Goal: Information Seeking & Learning: Learn about a topic

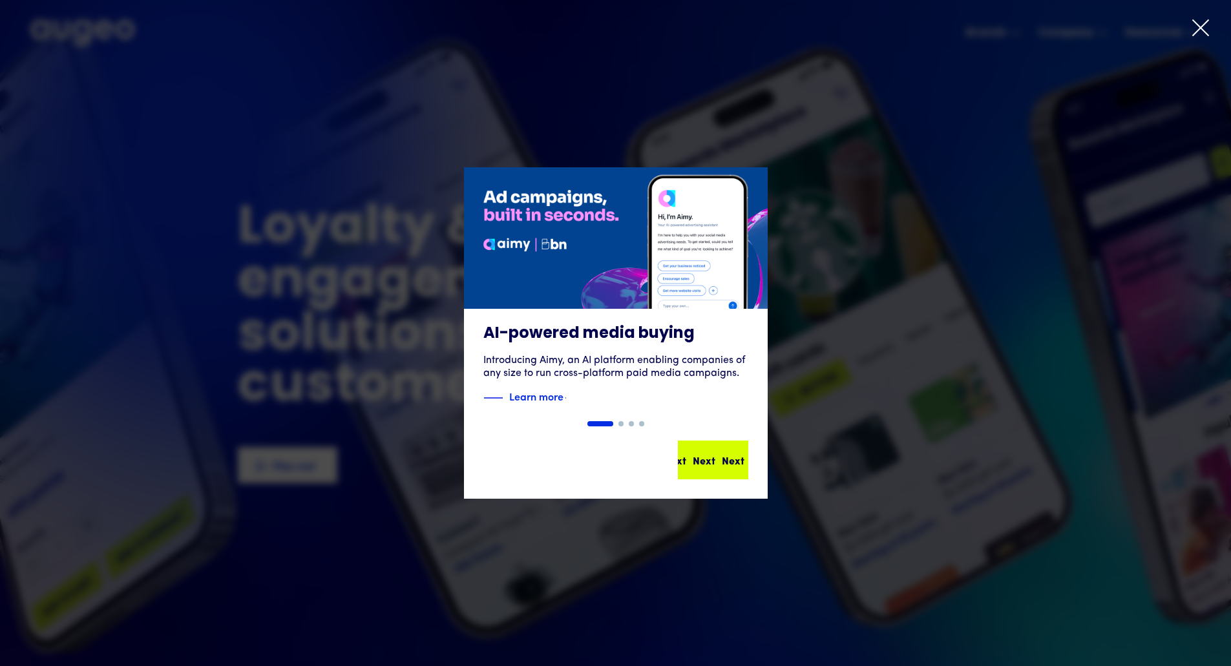
click at [726, 470] on div "Next Next Next Next" at bounding box center [713, 460] width 68 height 36
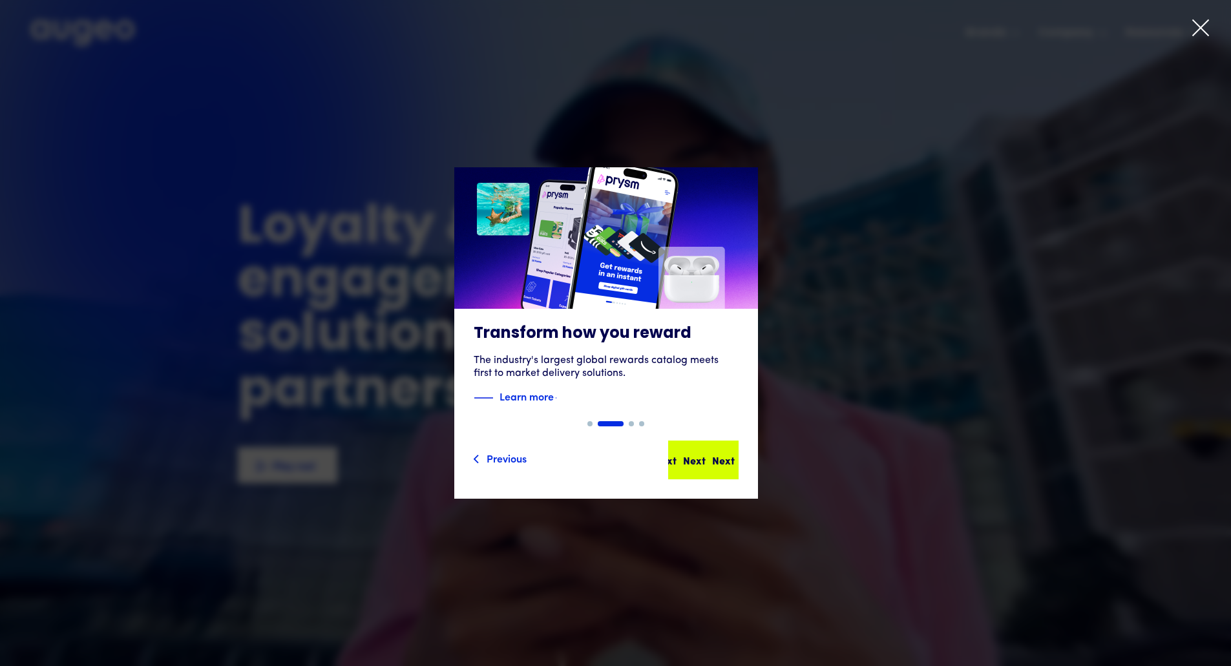
click at [709, 461] on div "Next" at bounding box center [697, 460] width 23 height 16
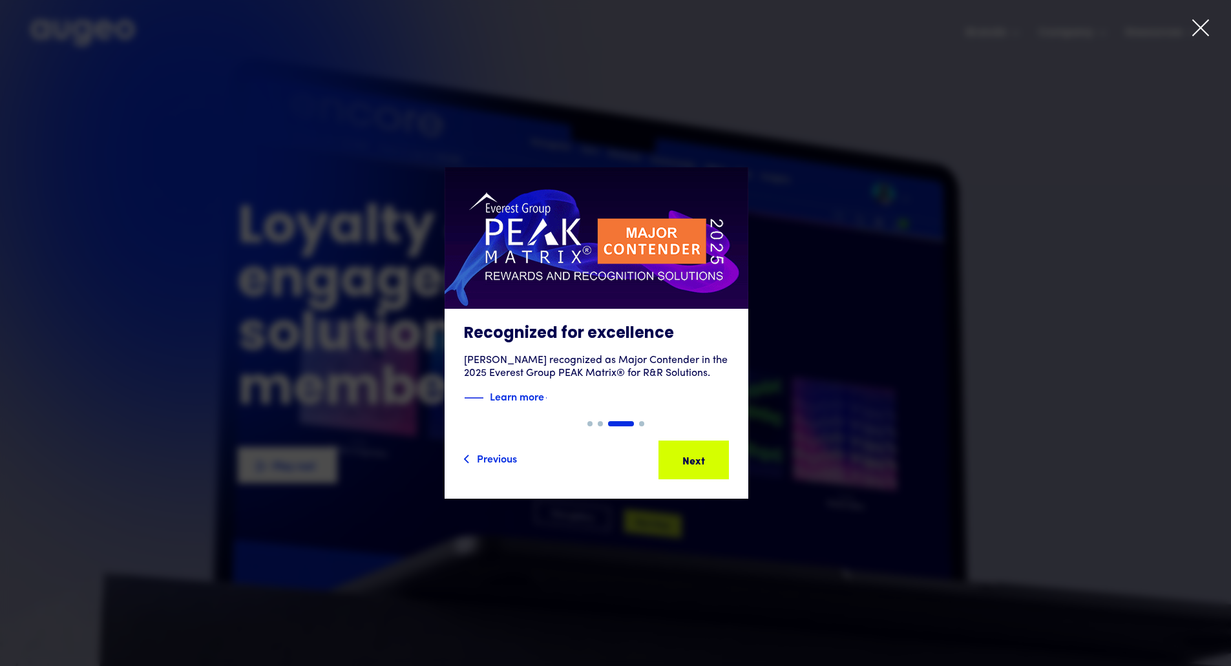
click at [719, 461] on div "Next Next Next Next" at bounding box center [699, 460] width 116 height 16
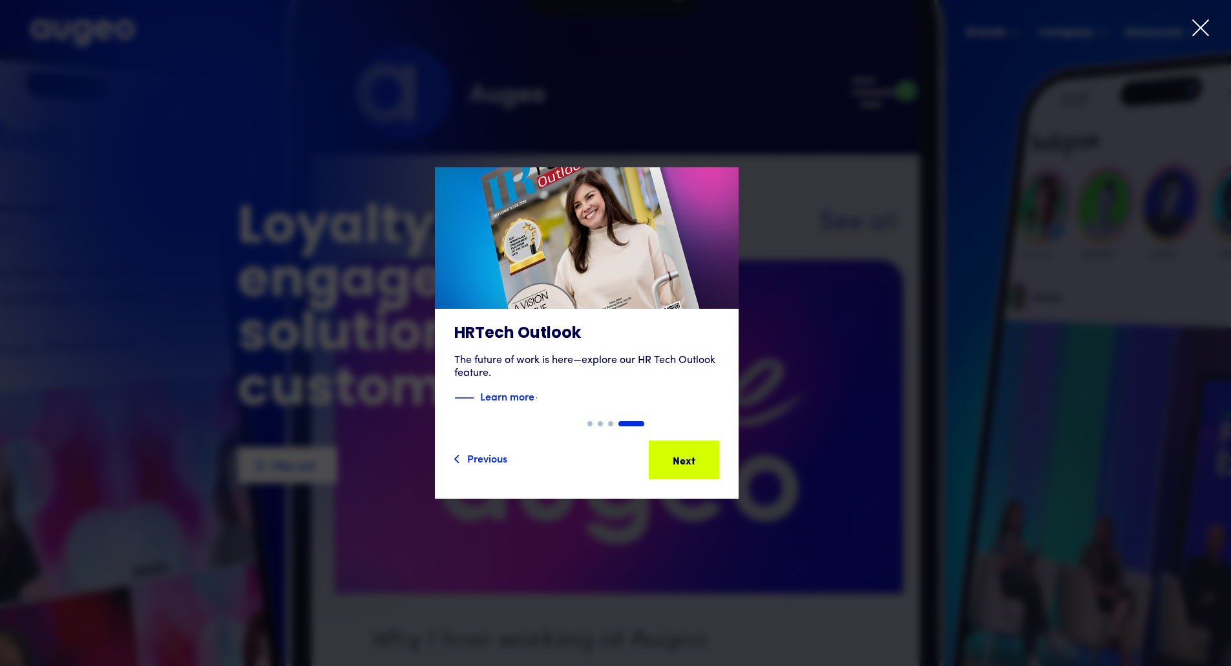
click at [719, 461] on div "Next Next Next Next" at bounding box center [680, 460] width 116 height 16
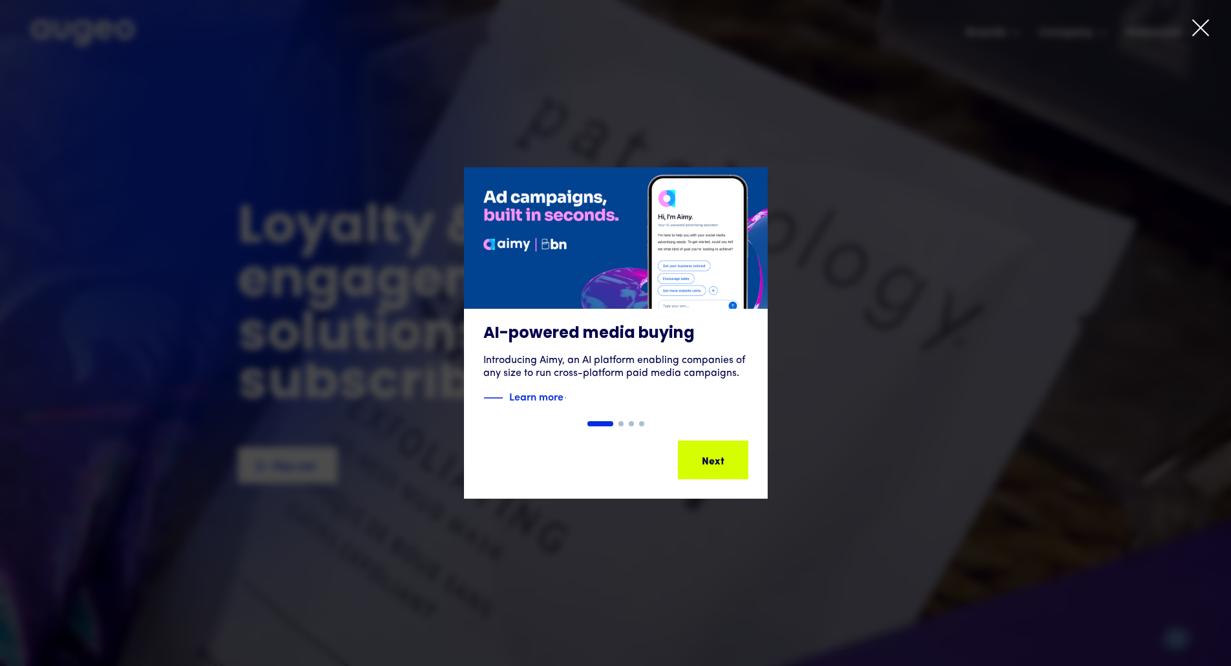
click at [722, 461] on div "Next" at bounding box center [733, 460] width 23 height 16
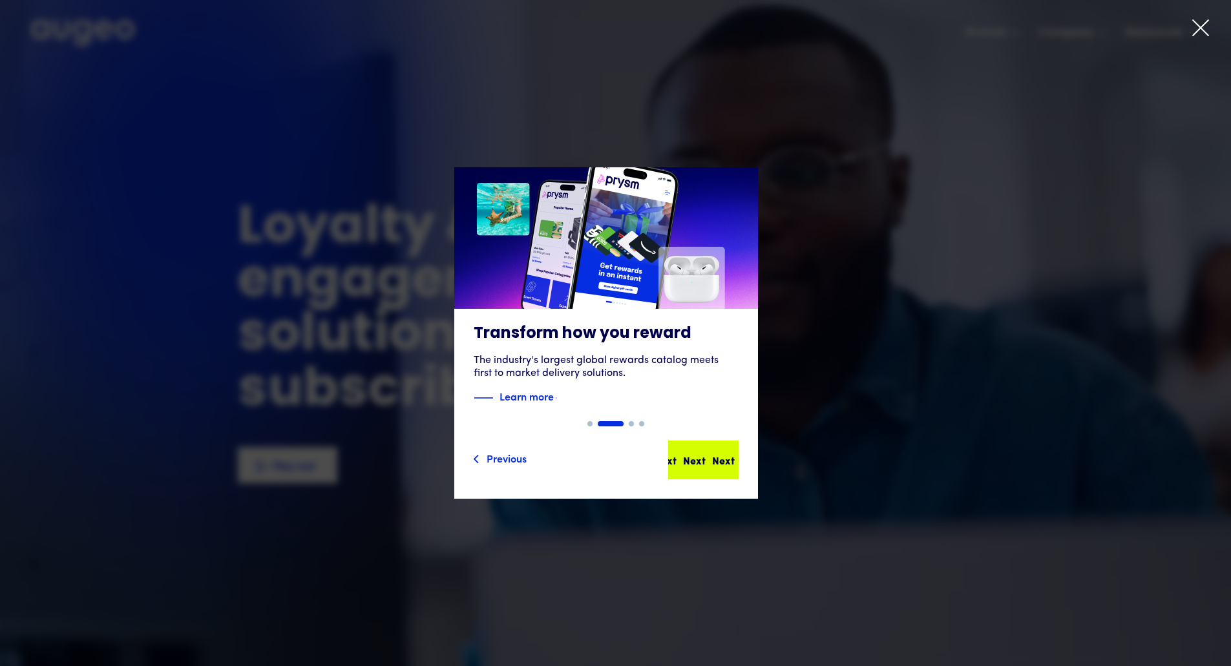
click at [719, 461] on div "Next" at bounding box center [723, 460] width 23 height 16
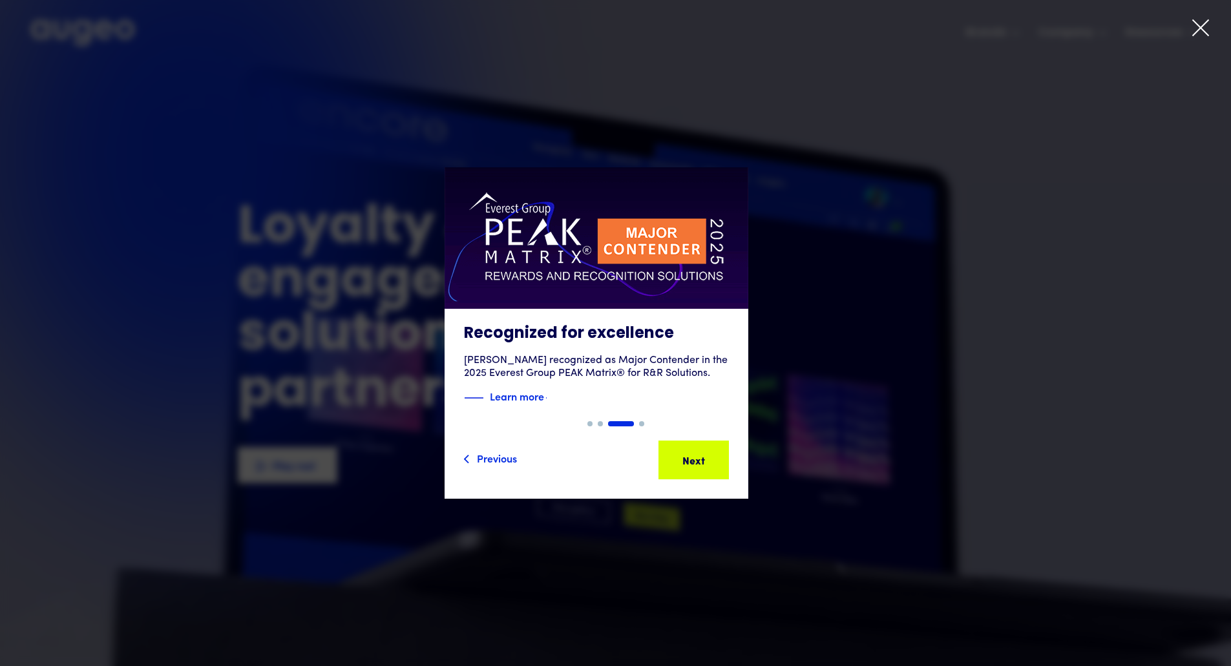
click at [719, 461] on div "Next Next Next Next" at bounding box center [699, 460] width 116 height 16
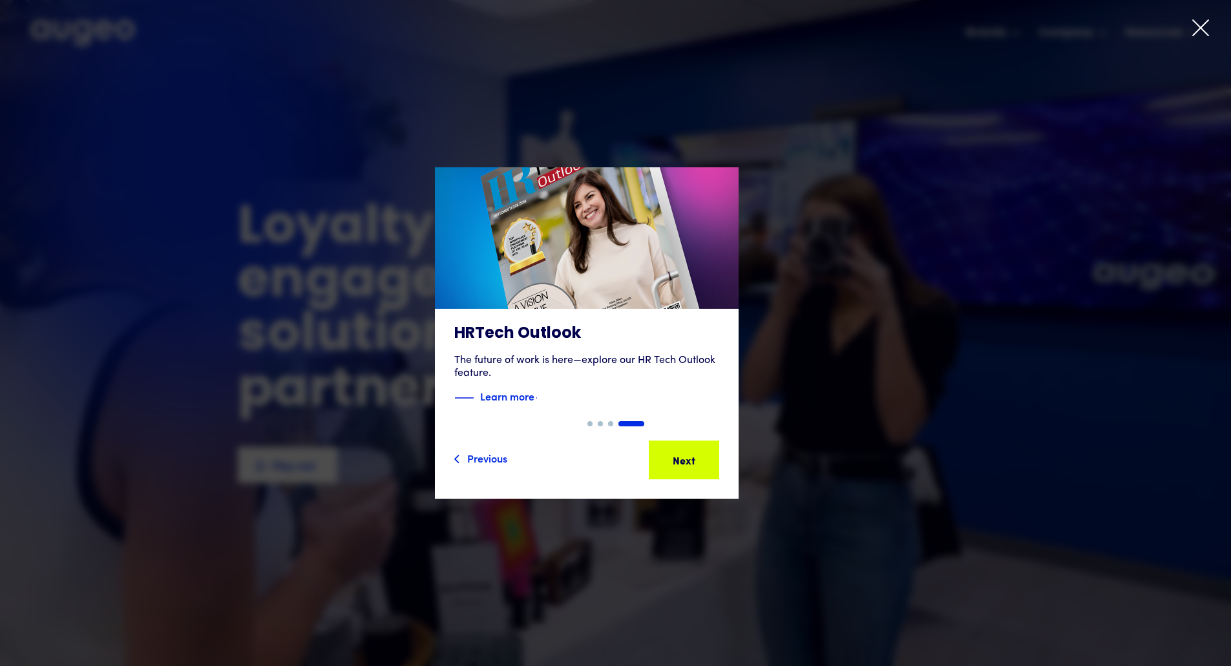
click at [1205, 28] on icon at bounding box center [1200, 27] width 19 height 19
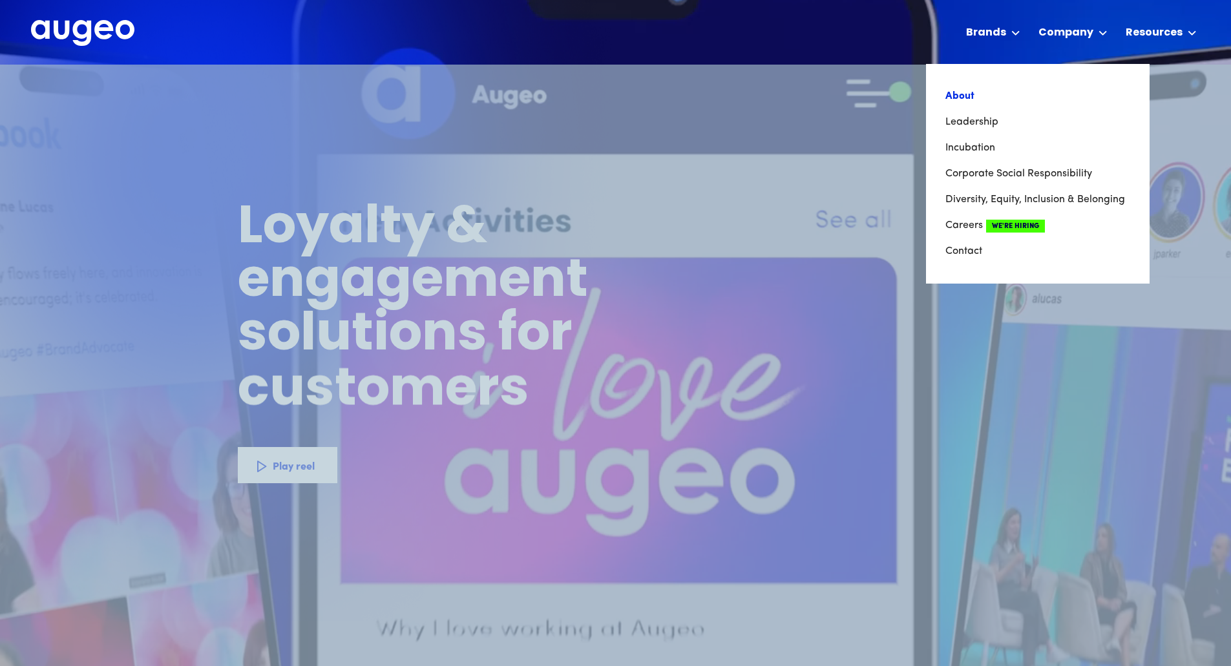
click at [958, 101] on link "About" at bounding box center [1037, 96] width 185 height 26
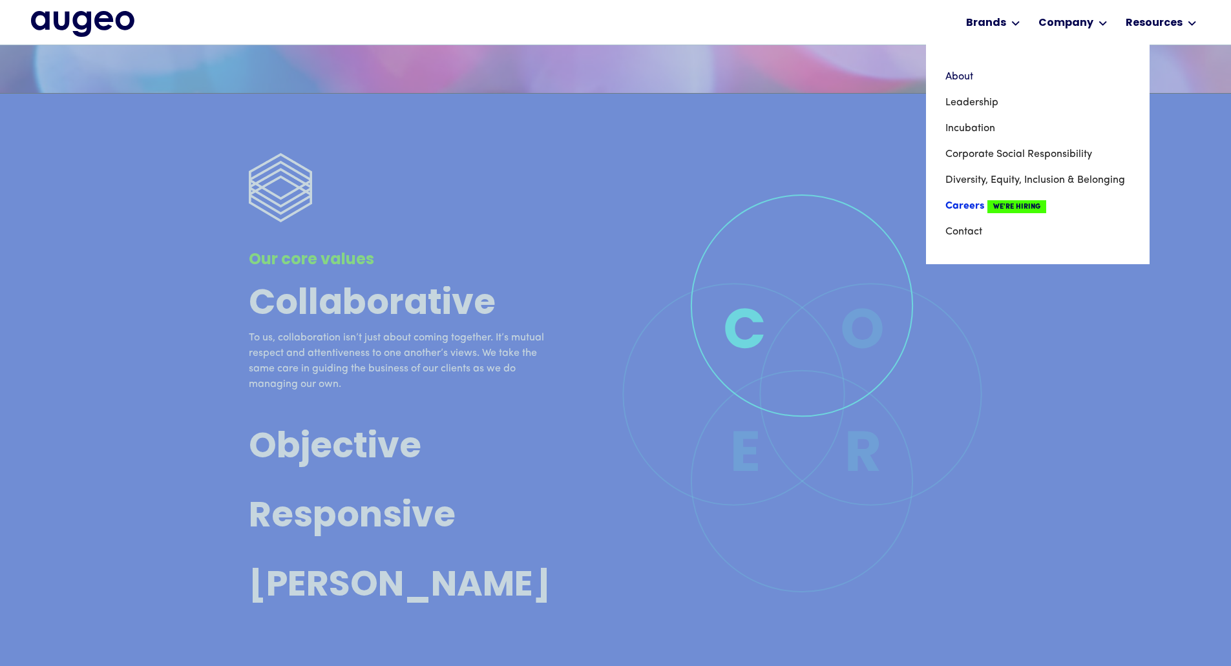
scroll to position [3127, 0]
click at [966, 74] on link "About" at bounding box center [1037, 77] width 185 height 26
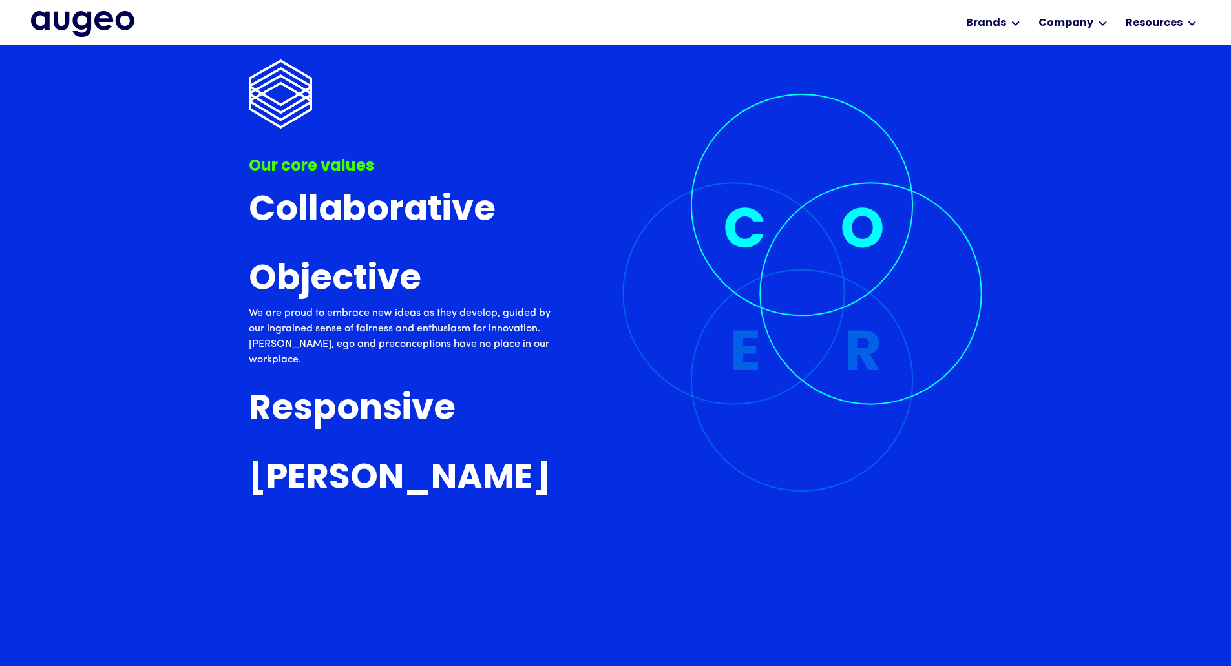
scroll to position [3777, 0]
click at [379, 205] on h3 "Collaborative" at bounding box center [372, 212] width 247 height 38
click at [76, 30] on img "home" at bounding box center [82, 24] width 103 height 26
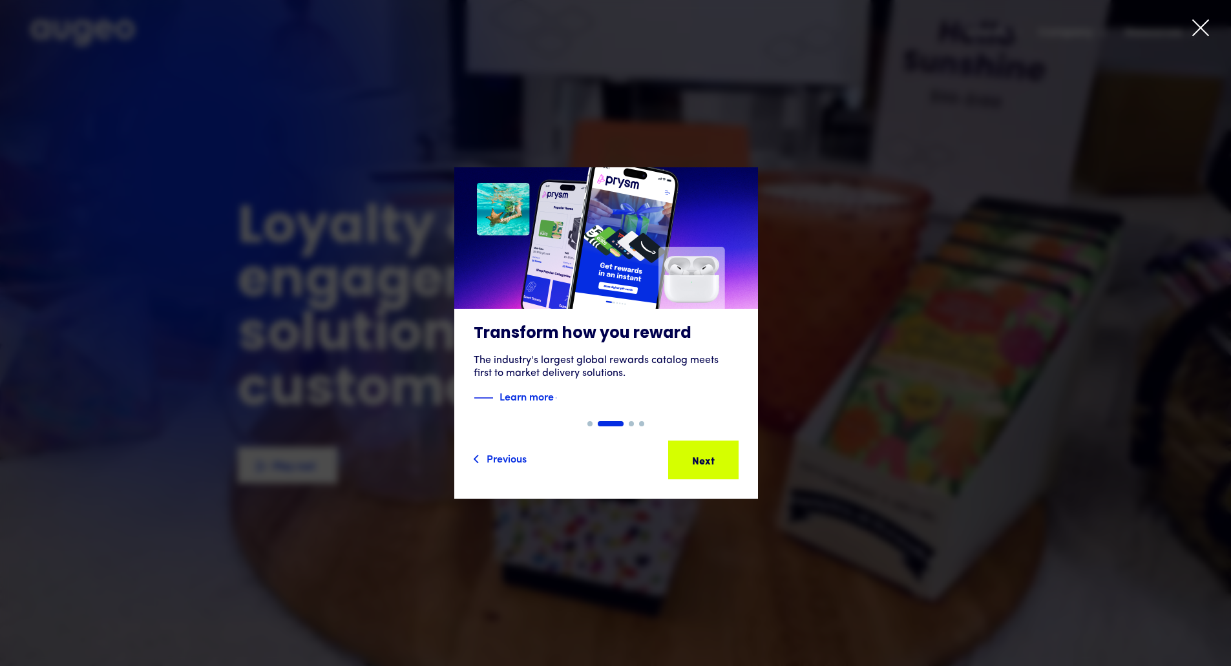
click at [1191, 19] on icon at bounding box center [1200, 27] width 19 height 19
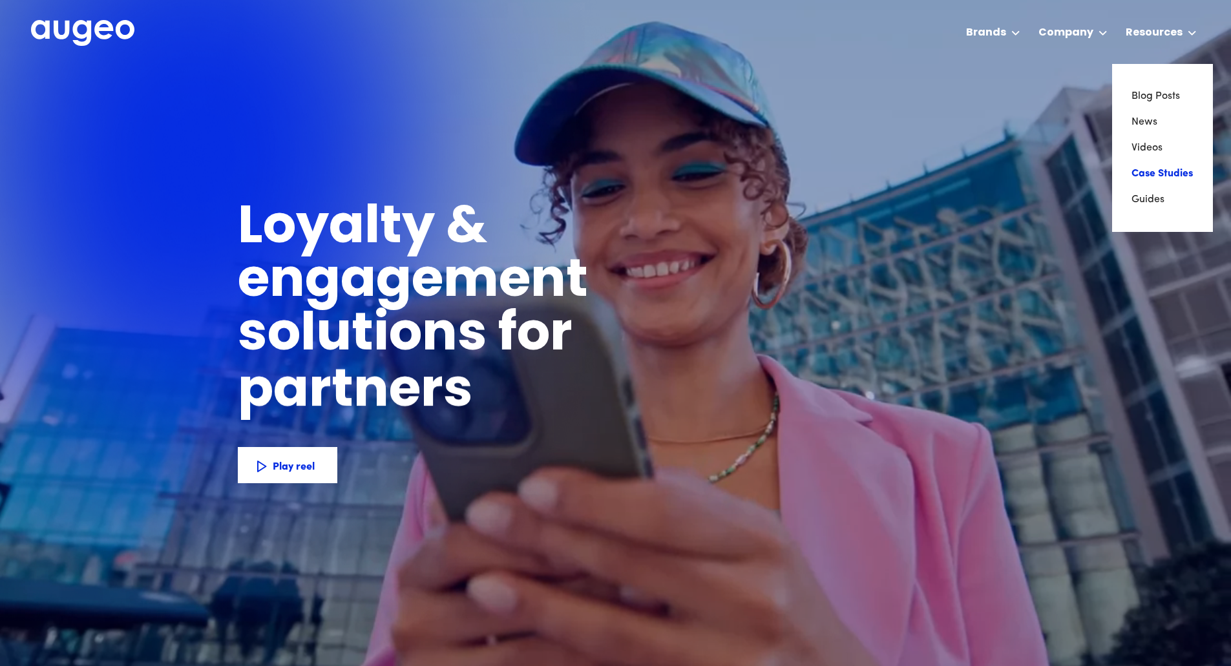
click at [1187, 177] on link "Case Studies" at bounding box center [1162, 174] width 62 height 26
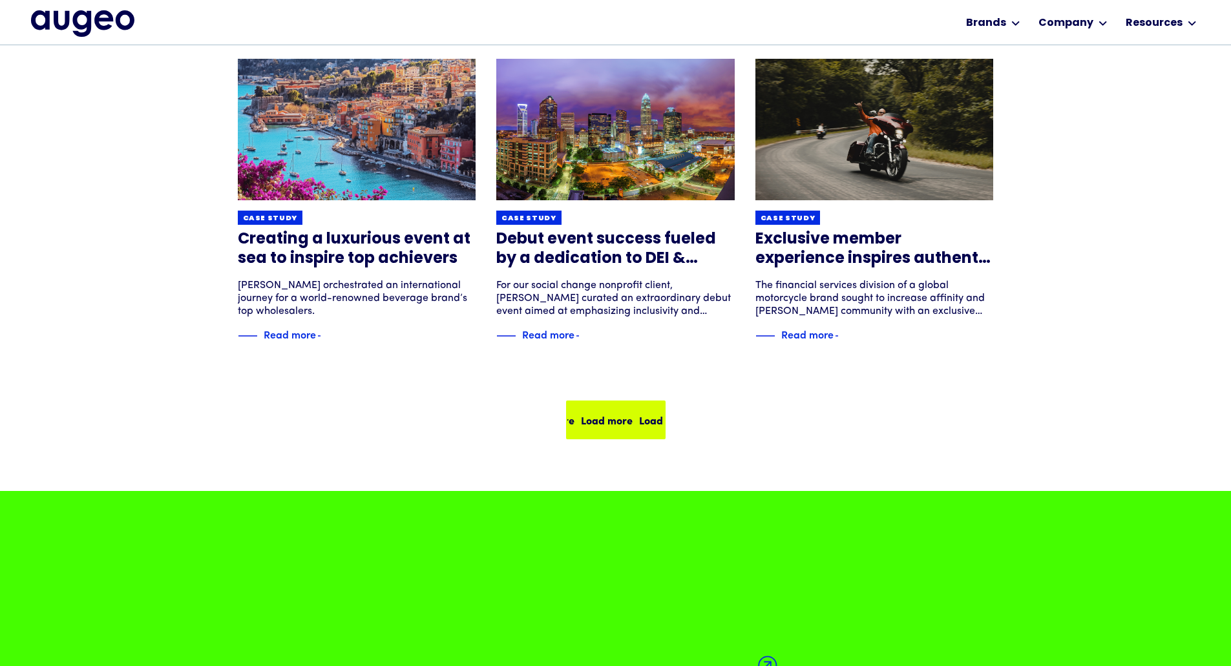
scroll to position [846, 0]
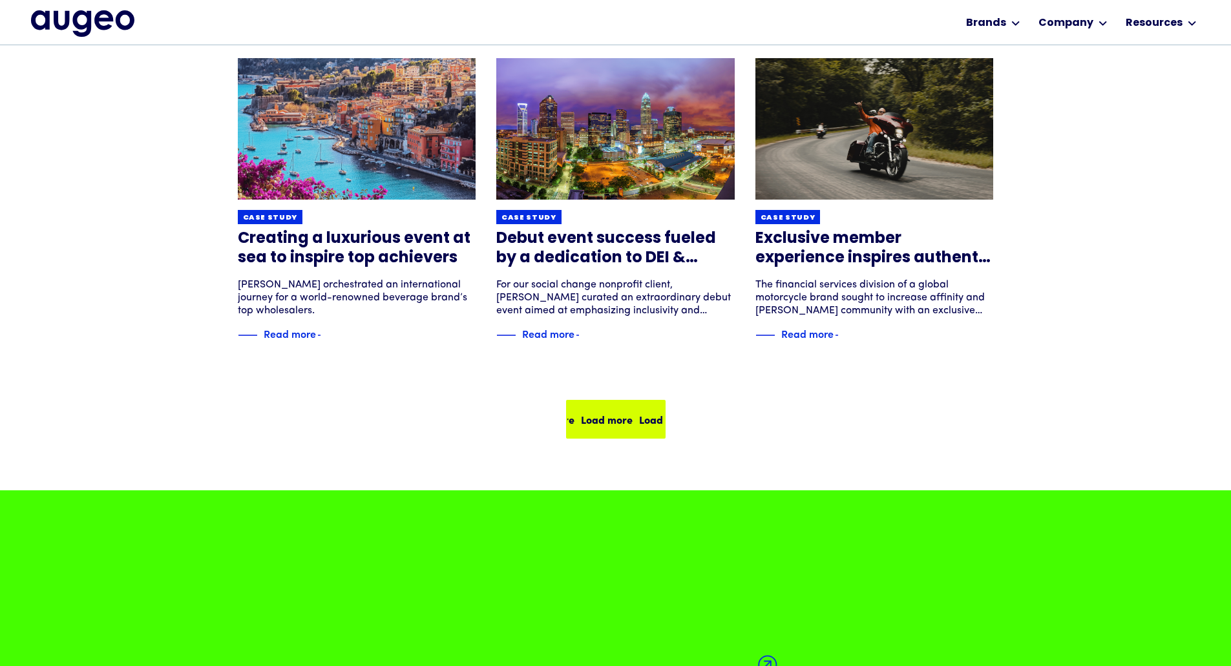
click at [620, 421] on div "Load more Load more Load more Load more" at bounding box center [595, 420] width 233 height 16
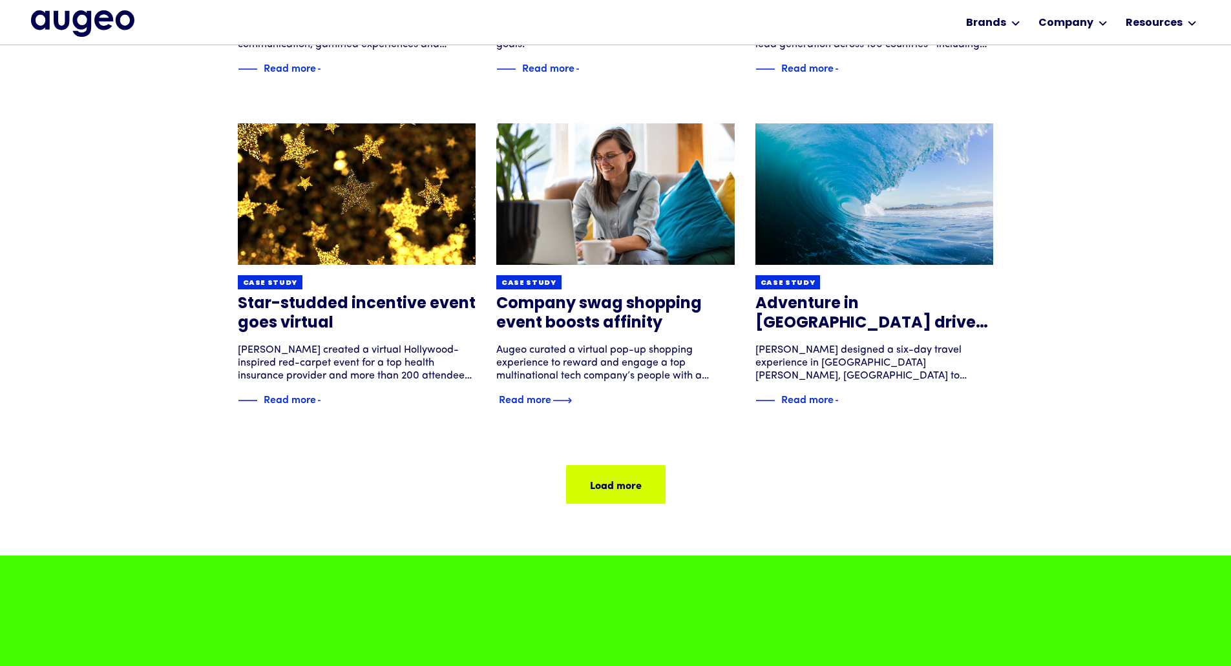
scroll to position [782, 0]
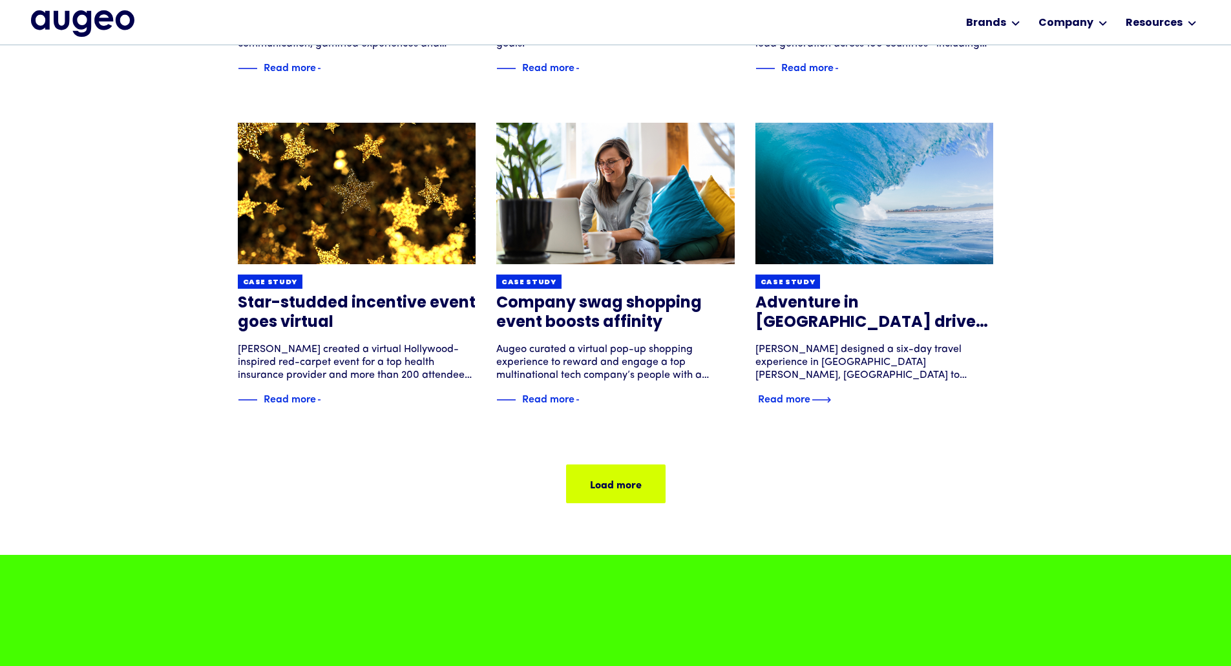
click at [806, 399] on div "Read more" at bounding box center [784, 398] width 52 height 16
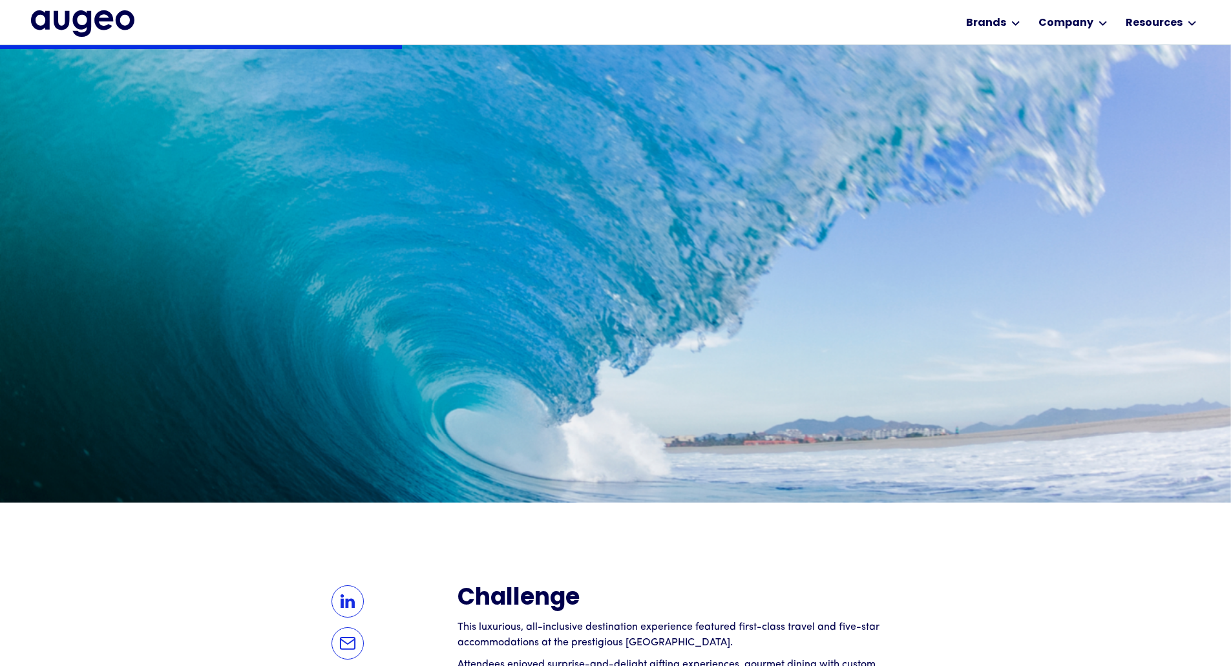
scroll to position [664, 0]
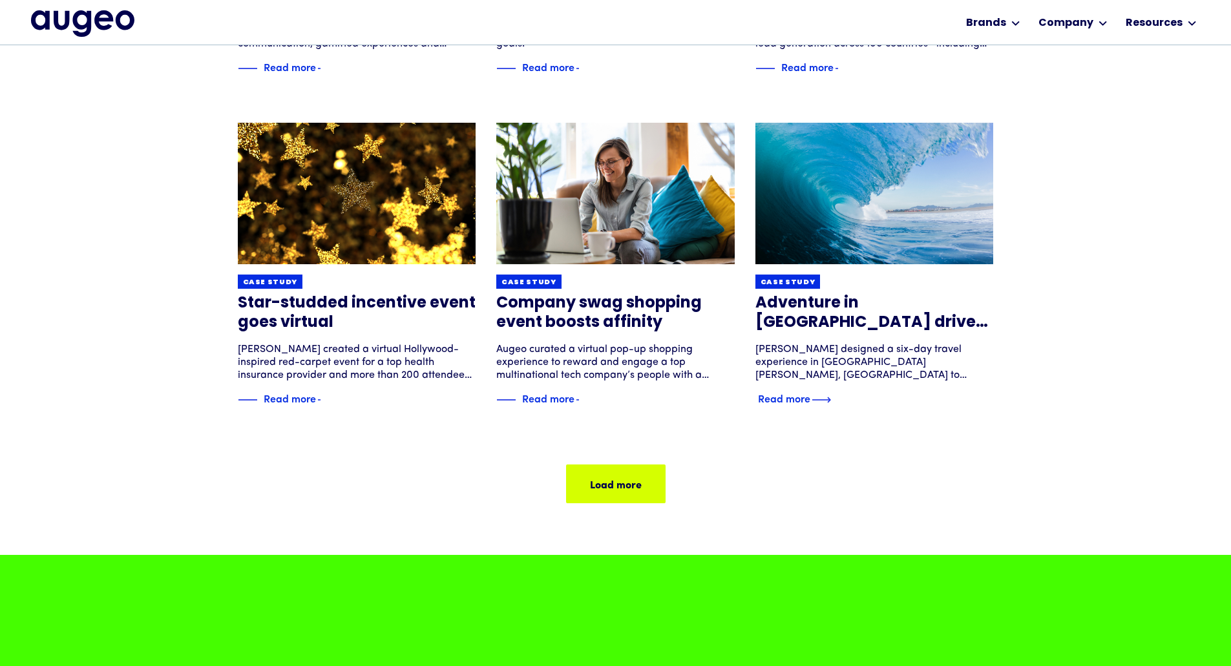
click at [798, 393] on div "Read more" at bounding box center [784, 398] width 52 height 16
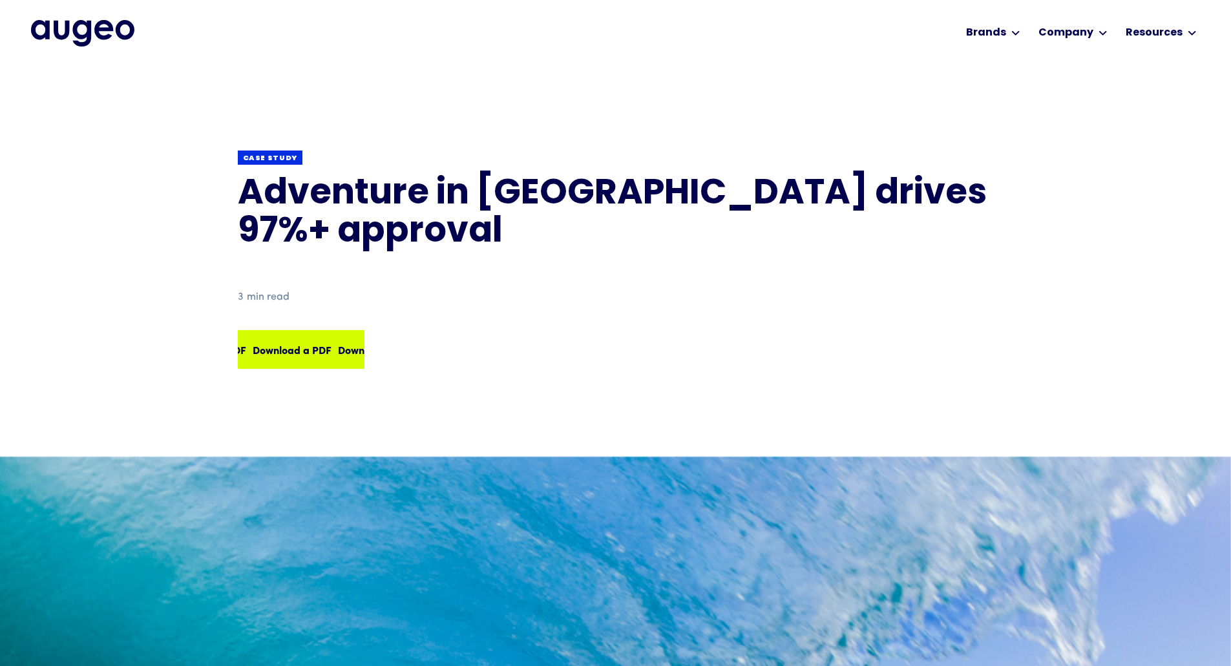
click at [311, 358] on div "Download a PDF Download a PDF Download a PDF Download a PDF" at bounding box center [301, 349] width 124 height 36
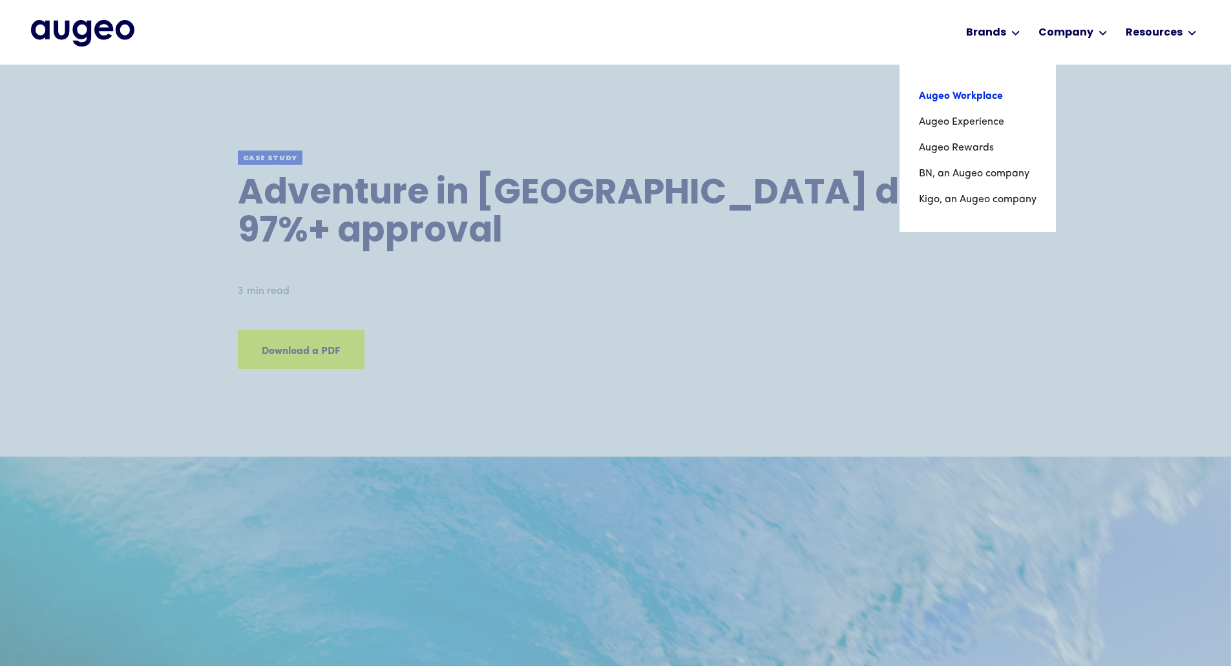
click at [978, 100] on link "Augeo Workplace" at bounding box center [978, 96] width 118 height 26
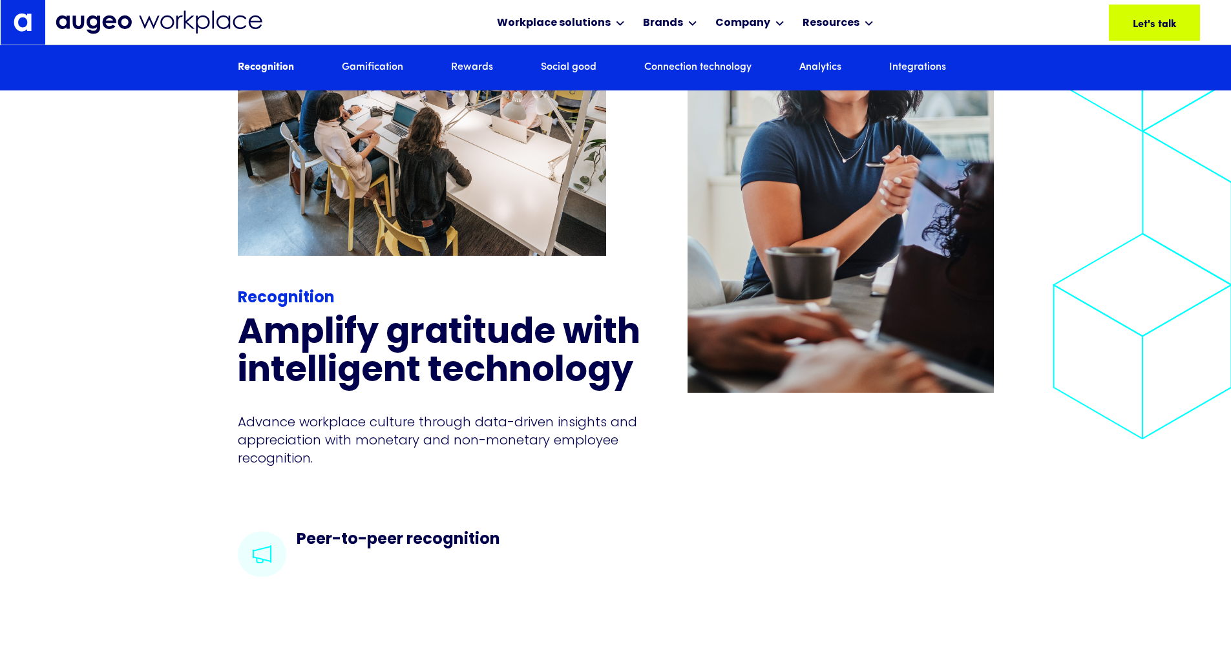
scroll to position [1759, 0]
click at [262, 72] on link "Recognition" at bounding box center [266, 68] width 56 height 14
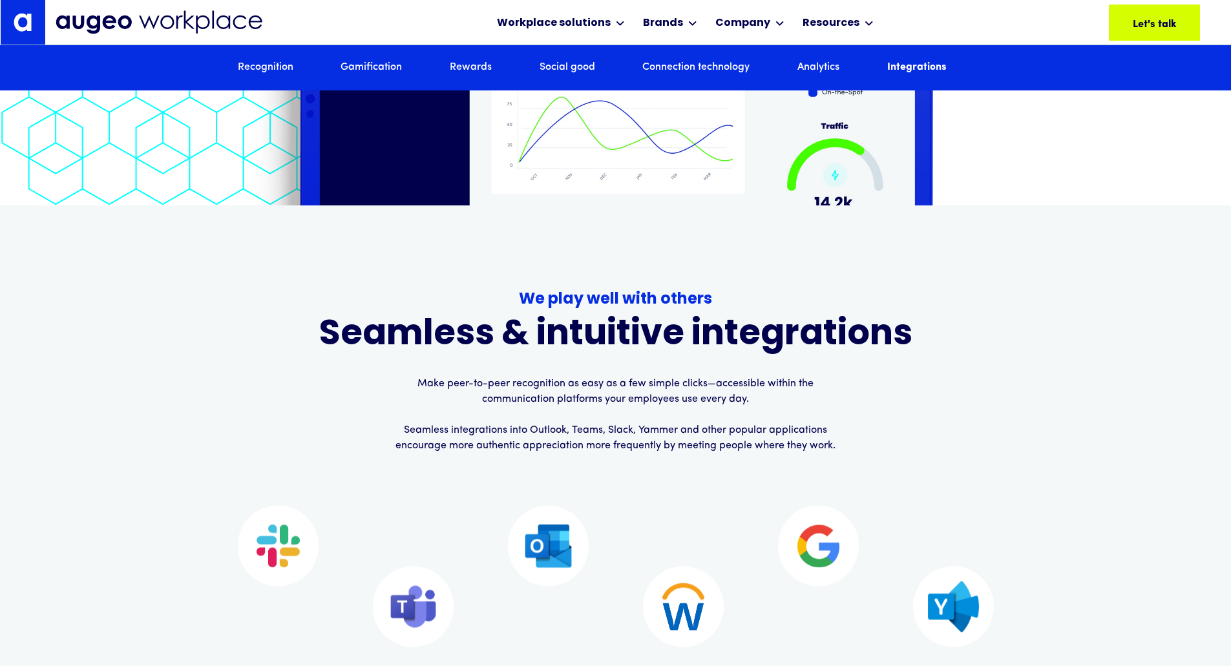
scroll to position [7992, 0]
